Goal: Find specific page/section: Find specific page/section

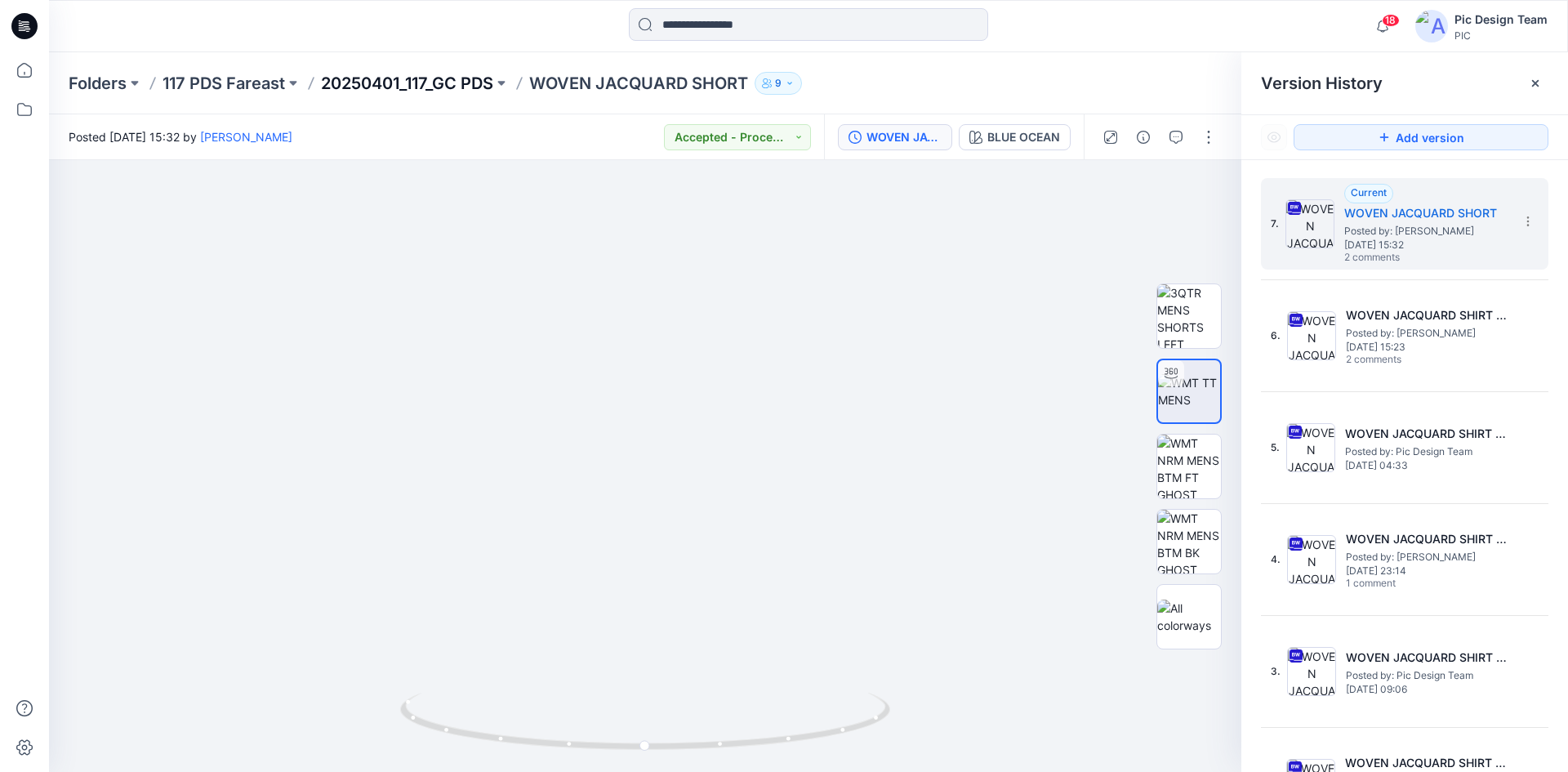
click at [453, 80] on p "20250401_117_GC PDS" at bounding box center [407, 83] width 173 height 23
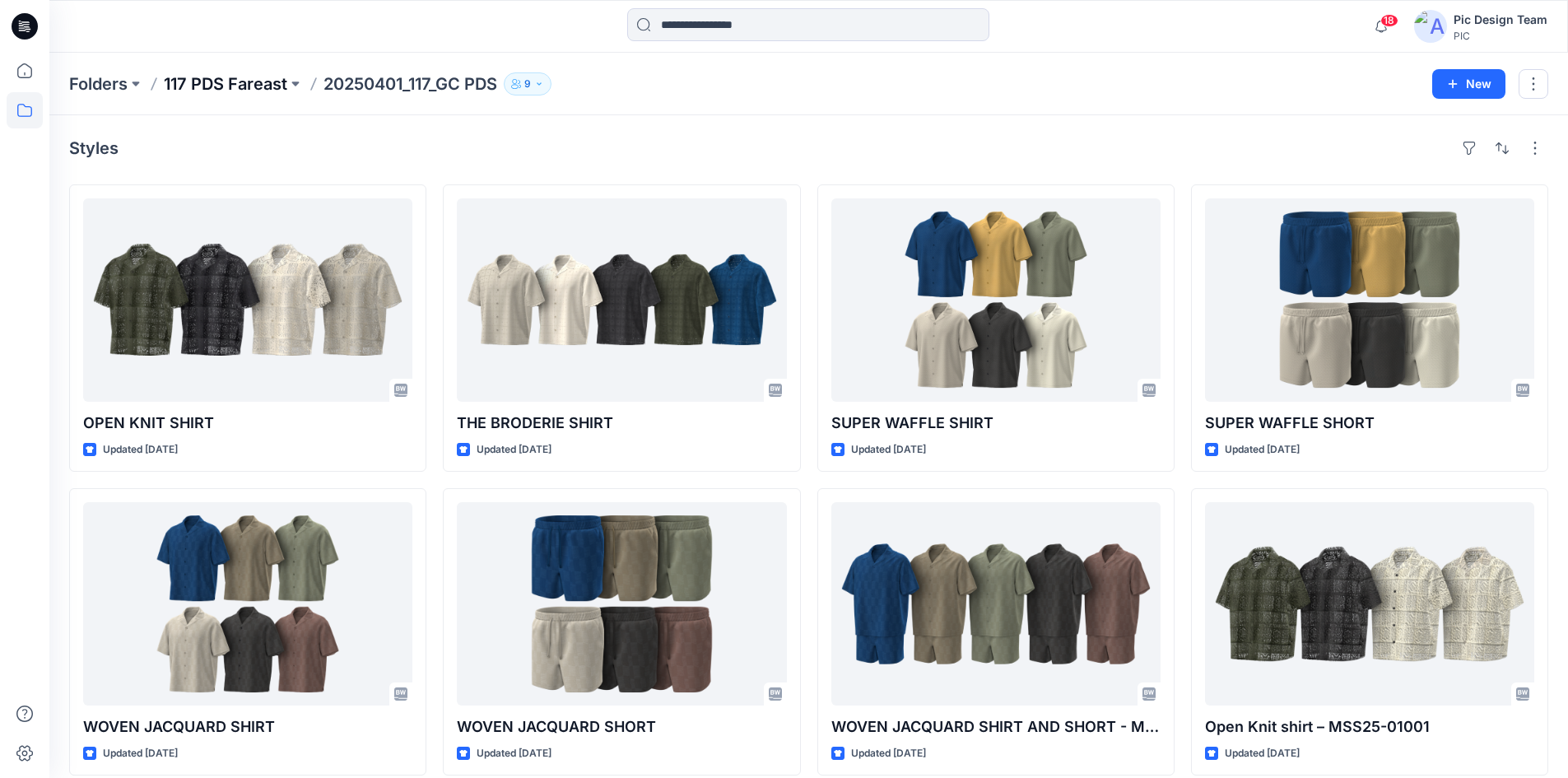
click at [242, 87] on p "117 PDS Fareast" at bounding box center [225, 83] width 123 height 23
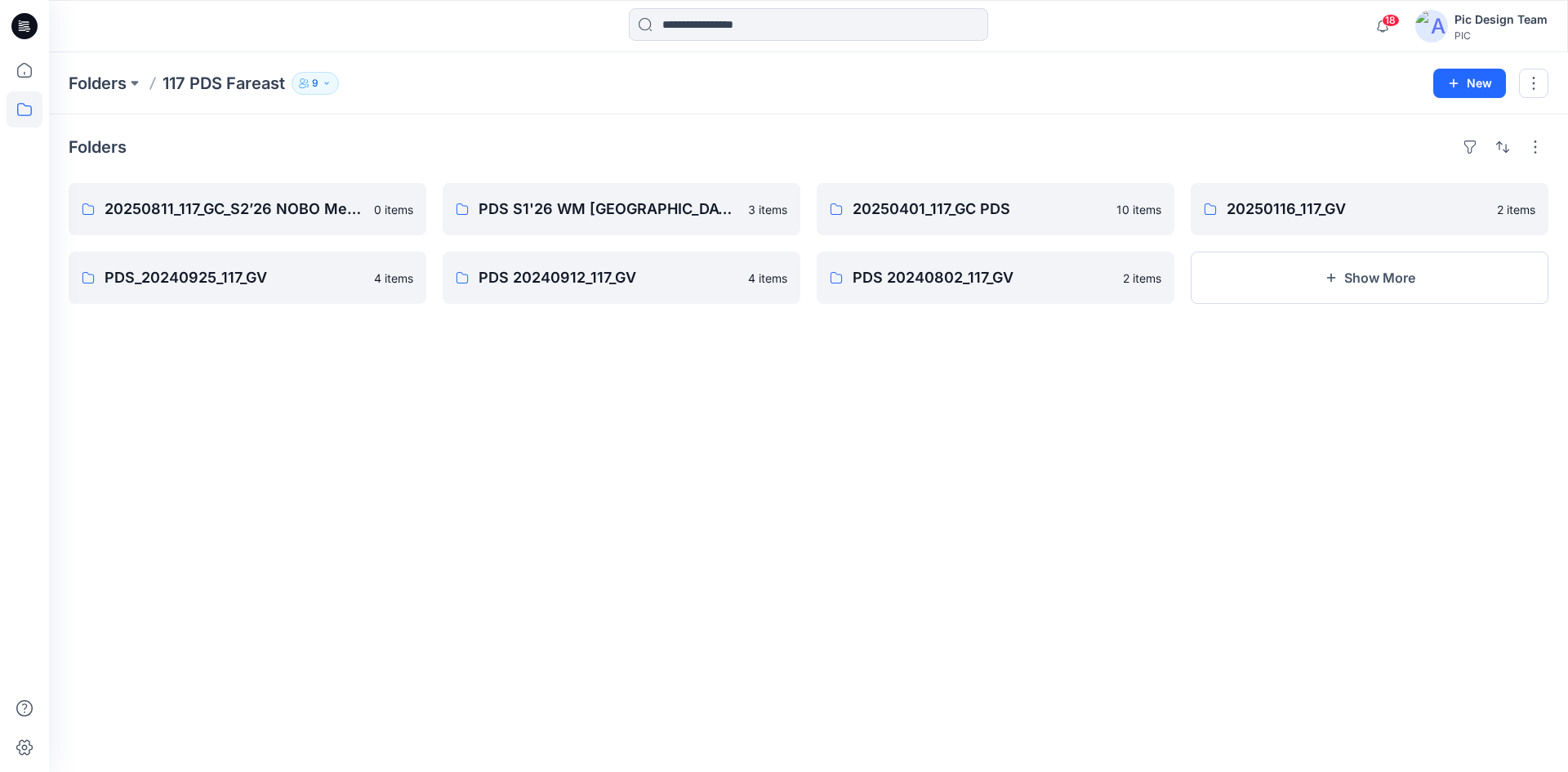
click at [227, 82] on p "117 PDS Fareast" at bounding box center [223, 83] width 122 height 23
click at [13, 76] on icon at bounding box center [24, 70] width 36 height 36
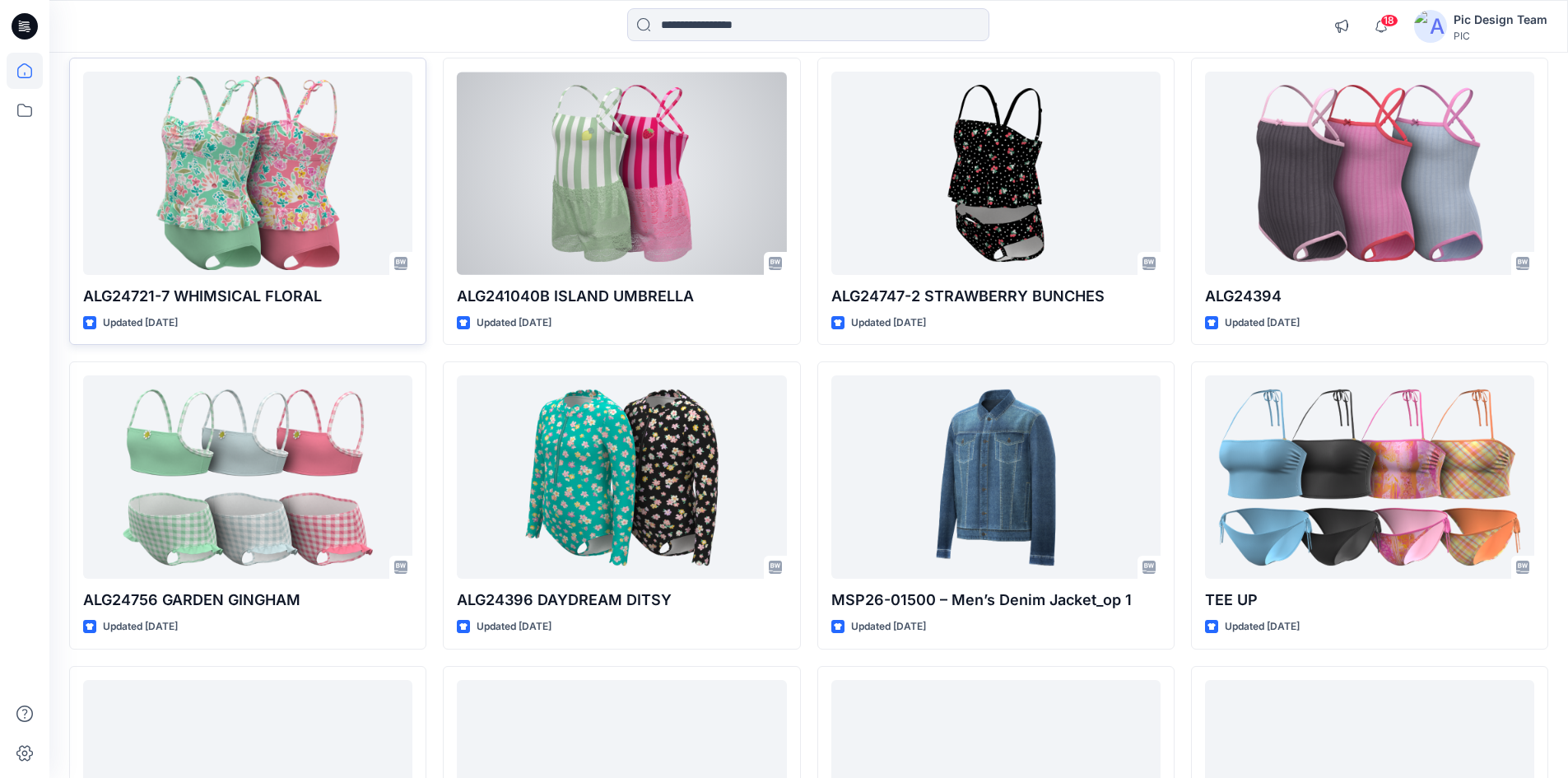
scroll to position [18992, 0]
